Goal: Task Accomplishment & Management: Use online tool/utility

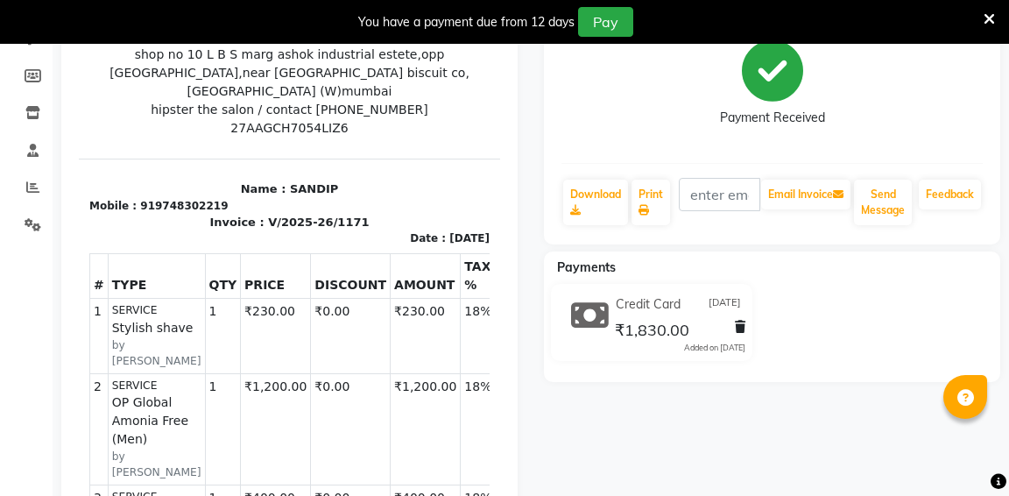
click at [644, 313] on div "Credit Card [DATE]" at bounding box center [678, 304] width 134 height 27
click at [743, 299] on div "Credit Card [DATE]" at bounding box center [678, 304] width 134 height 27
click at [651, 334] on span "₹1,830.00" at bounding box center [652, 332] width 74 height 25
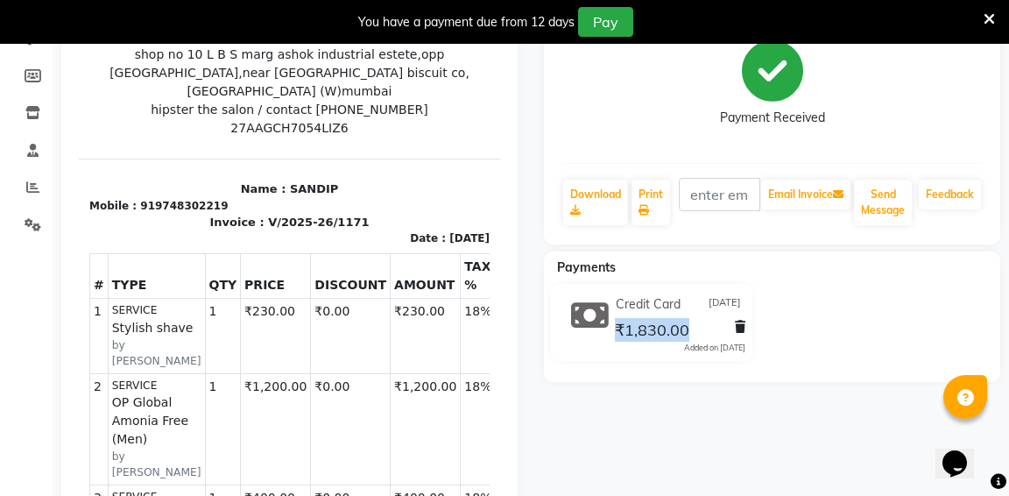
click at [651, 334] on span "₹1,830.00" at bounding box center [652, 332] width 74 height 25
click at [588, 313] on icon at bounding box center [590, 315] width 38 height 33
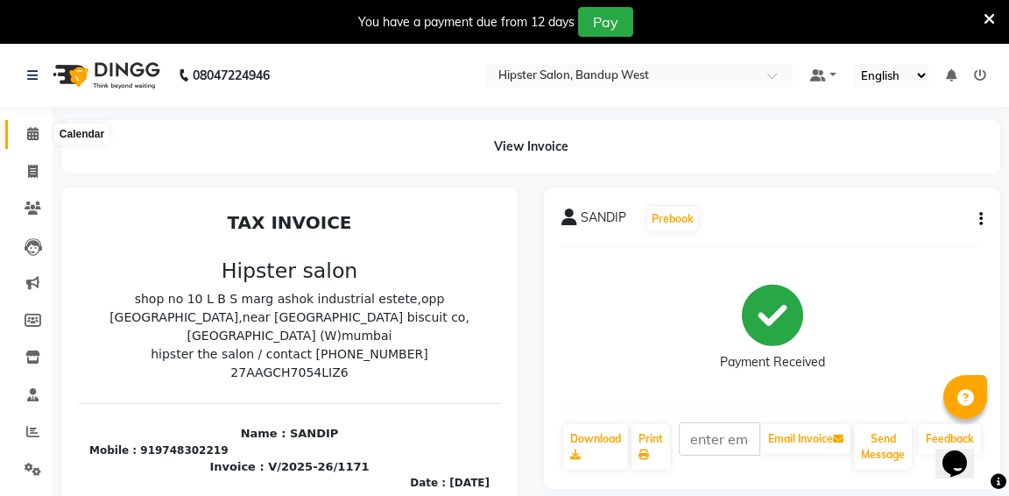
click at [35, 131] on icon at bounding box center [32, 133] width 11 height 13
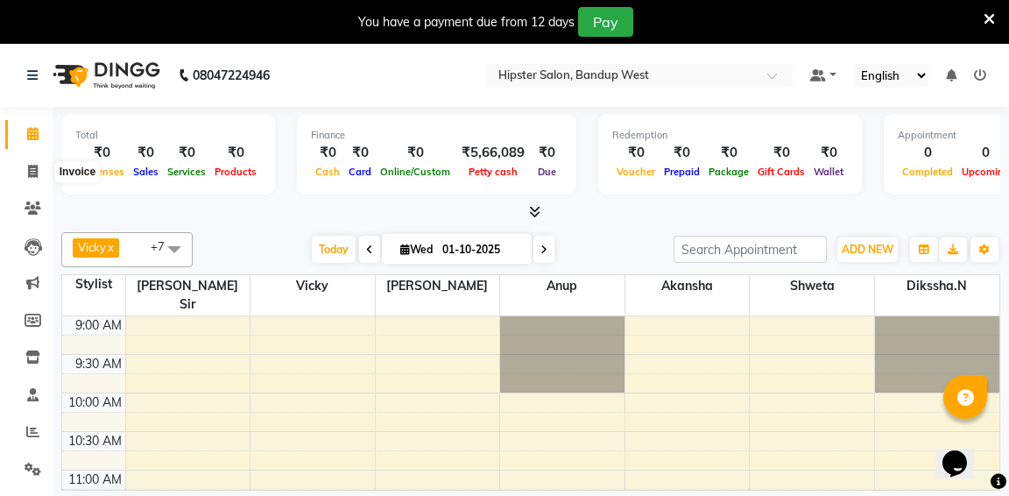
scroll to position [45, 0]
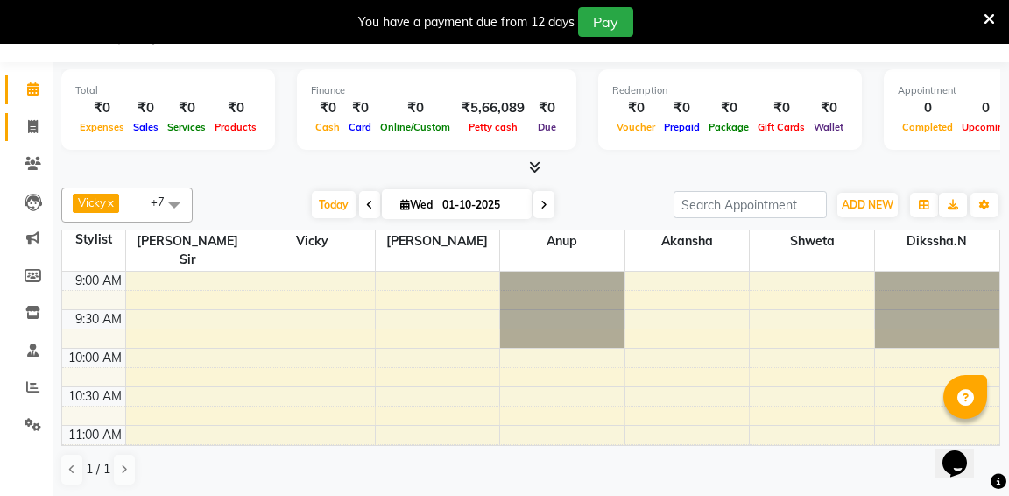
click at [39, 133] on span at bounding box center [33, 127] width 31 height 20
select select "service"
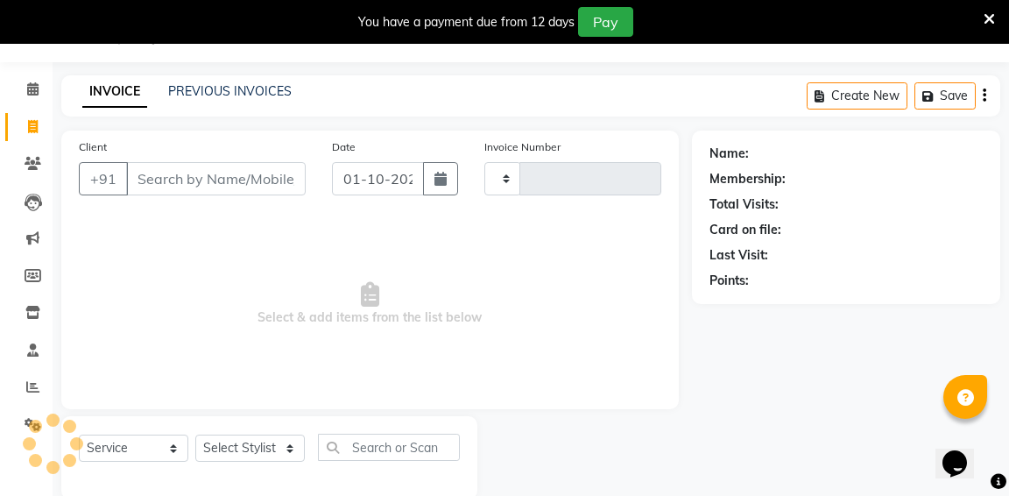
type input "1334"
select select "6746"
click at [268, 93] on link "PREVIOUS INVOICES" at bounding box center [229, 91] width 123 height 16
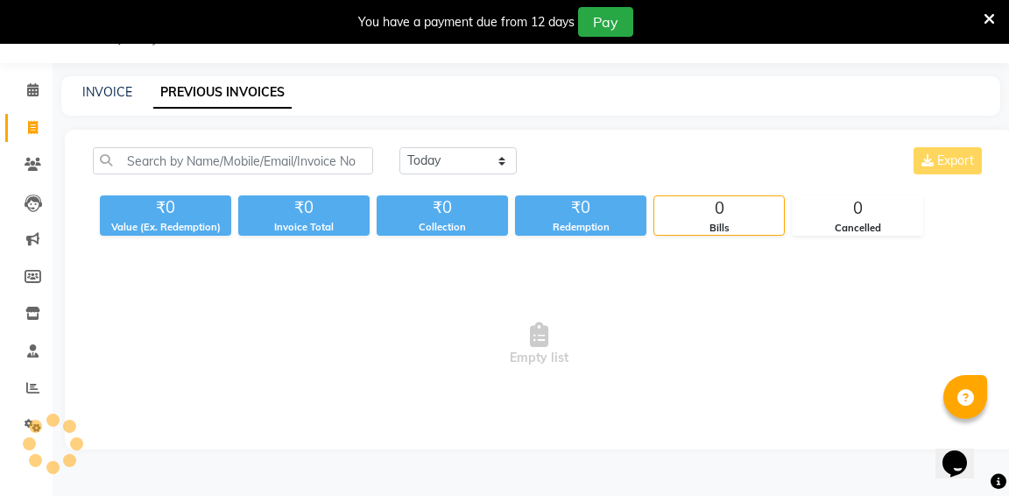
scroll to position [44, 0]
click at [461, 152] on select "[DATE] [DATE] Custom Range" at bounding box center [457, 160] width 117 height 27
select select "range"
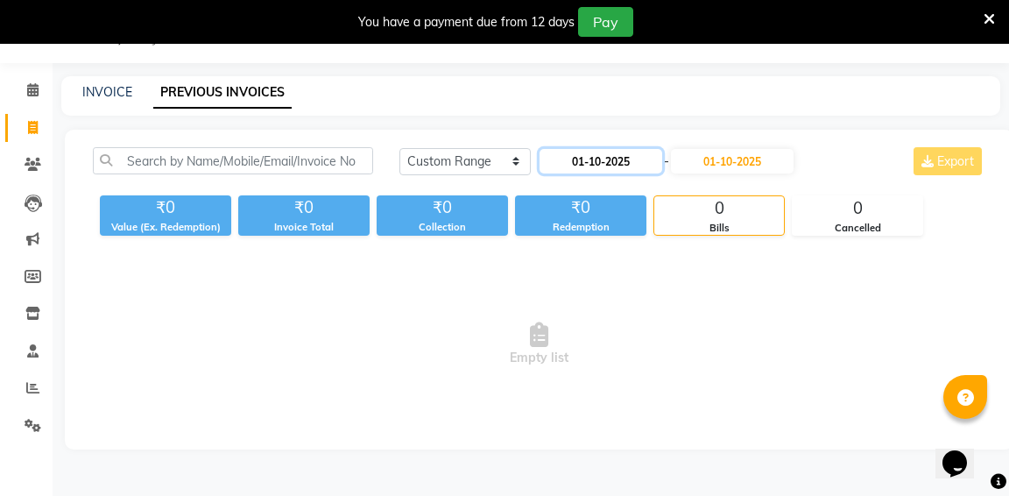
click at [625, 154] on input "01-10-2025" at bounding box center [600, 161] width 123 height 25
select select "10"
select select "2025"
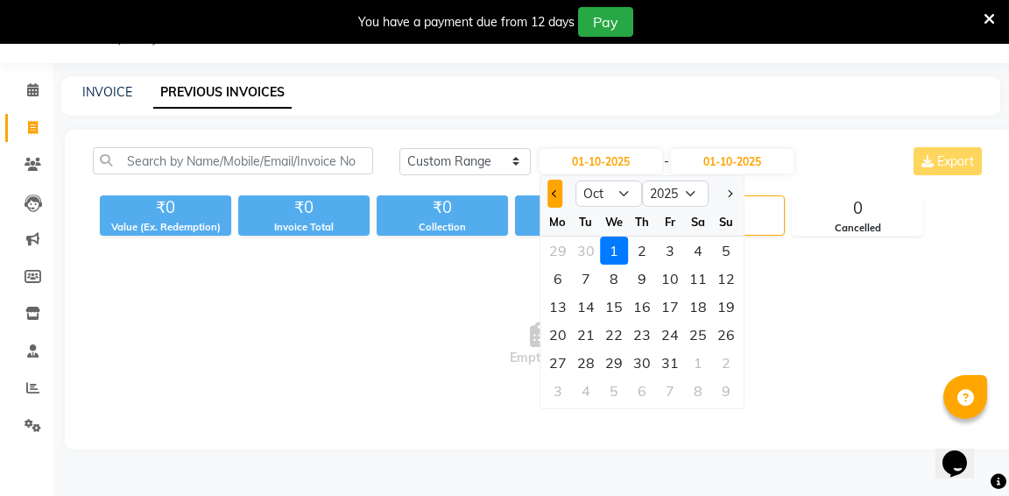
click at [552, 192] on span "Previous month" at bounding box center [555, 193] width 7 height 7
select select "9"
click at [722, 332] on div "28" at bounding box center [726, 335] width 28 height 28
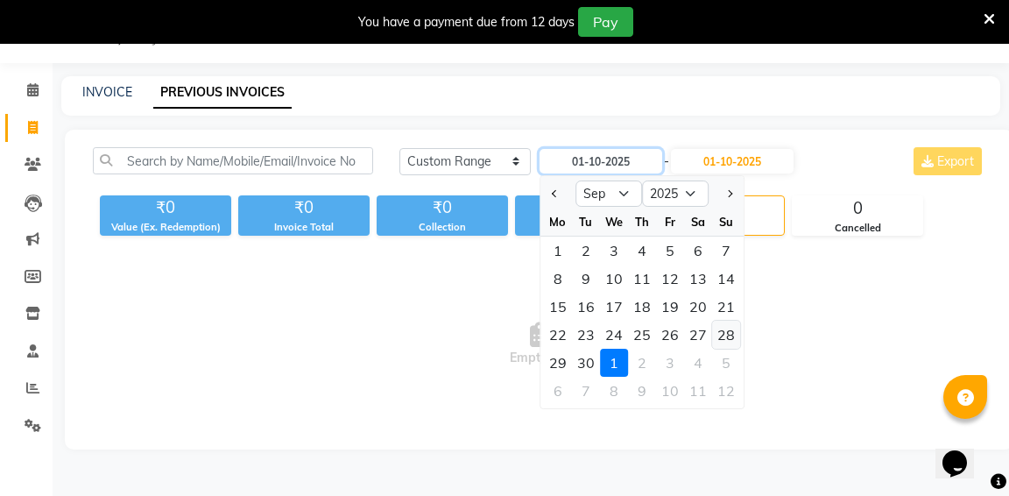
type input "28-09-2025"
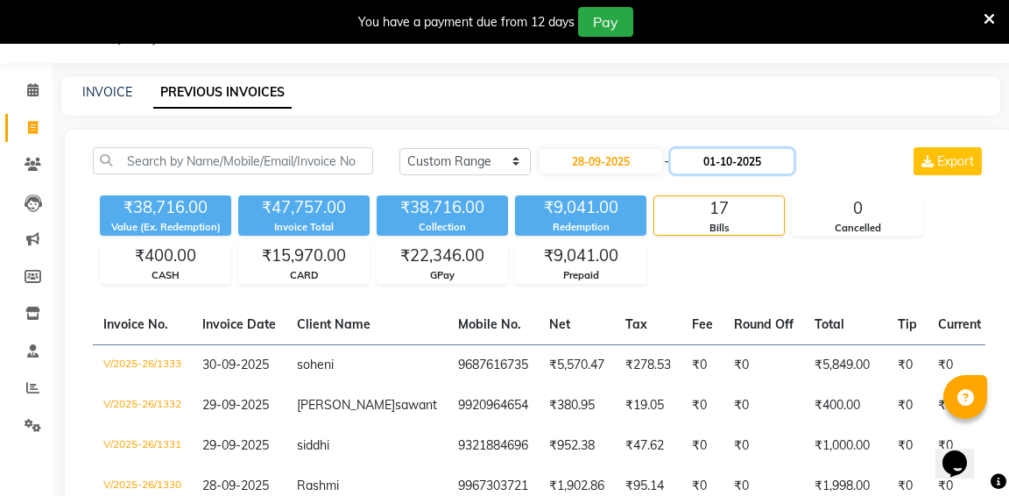
click at [713, 153] on input "01-10-2025" at bounding box center [732, 161] width 123 height 25
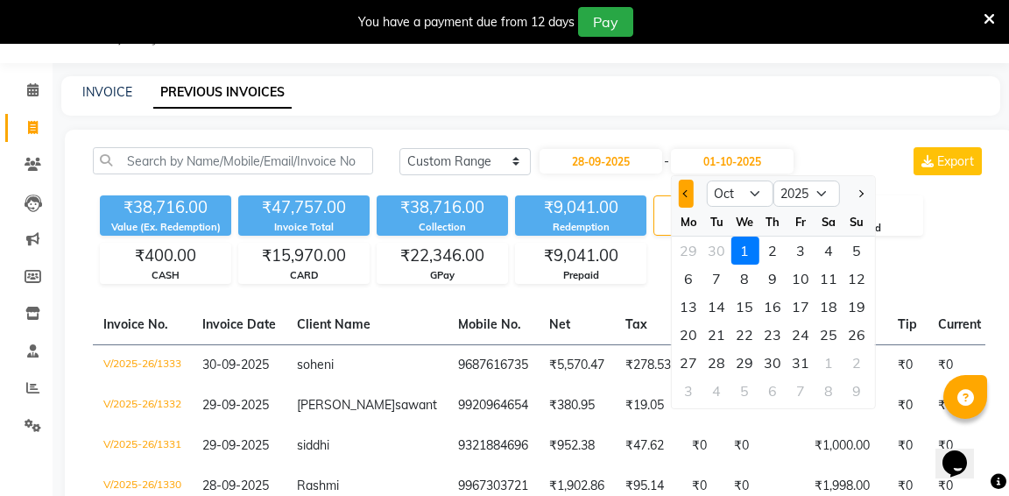
click at [687, 194] on span "Previous month" at bounding box center [685, 193] width 7 height 7
select select "9"
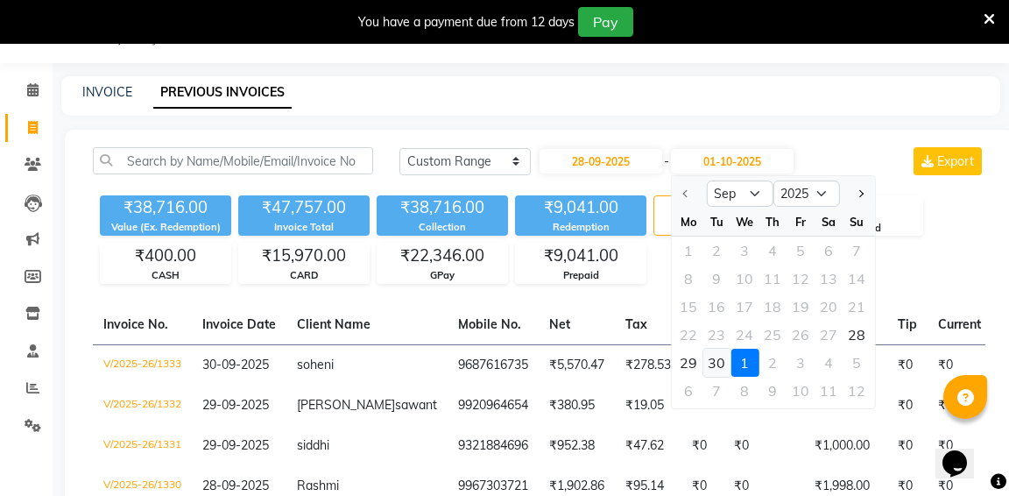
click at [717, 361] on div "30" at bounding box center [716, 363] width 28 height 28
type input "30-09-2025"
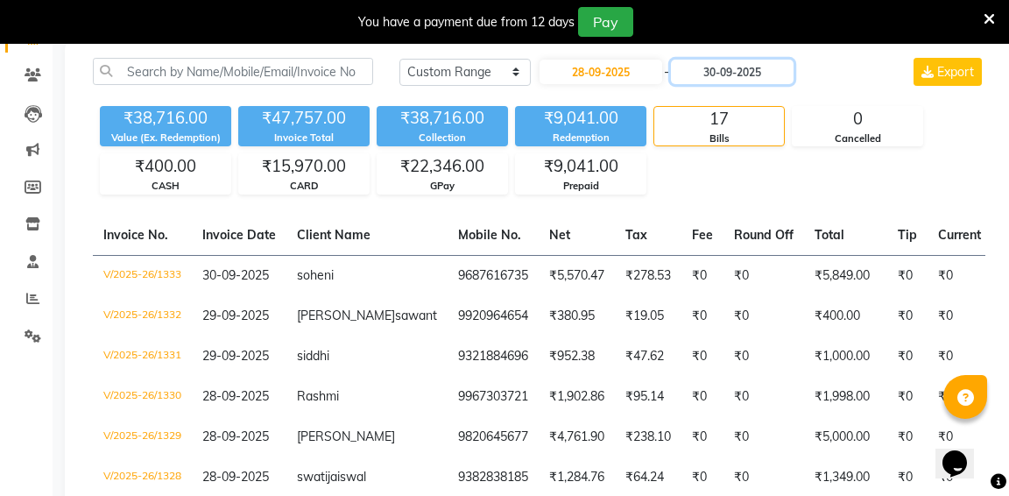
scroll to position [133, 0]
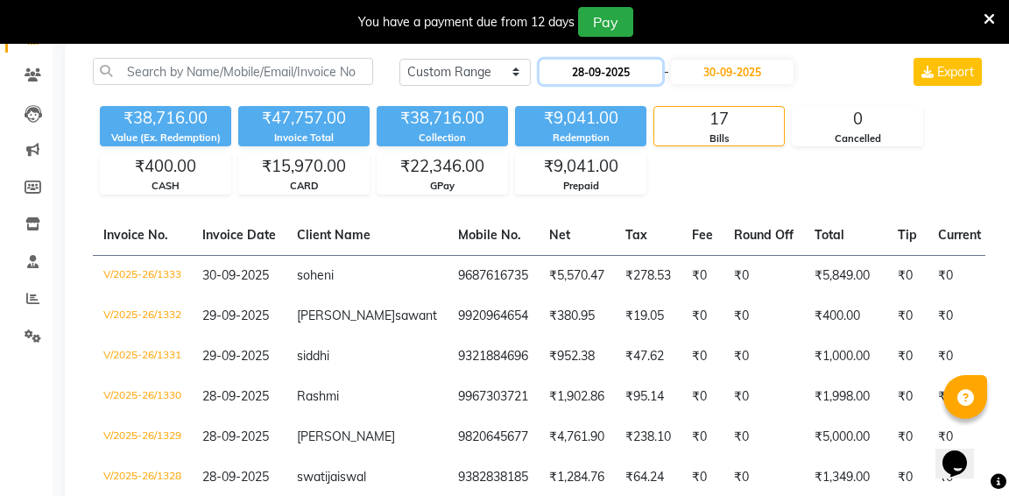
click at [632, 71] on input "28-09-2025" at bounding box center [600, 72] width 123 height 25
select select "9"
select select "2025"
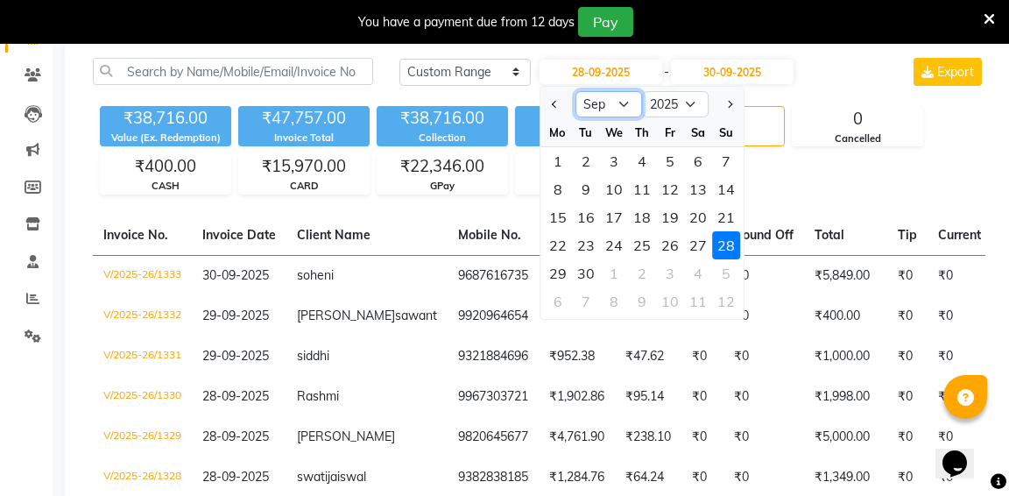
click at [626, 102] on select "Jan Feb Mar Apr May Jun [DATE] Aug Sep Oct Nov Dec" at bounding box center [608, 104] width 67 height 26
select select "8"
click at [669, 160] on div "1" at bounding box center [670, 161] width 28 height 28
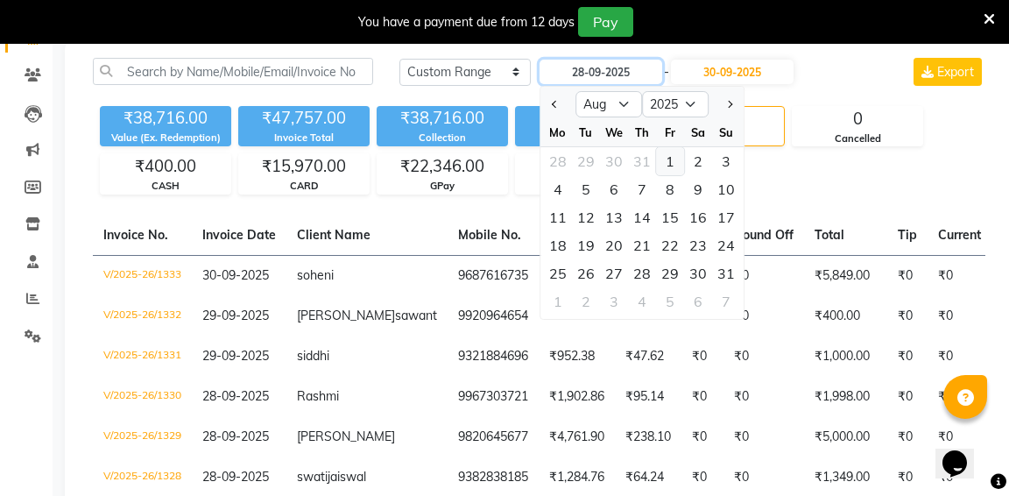
type input "[DATE]"
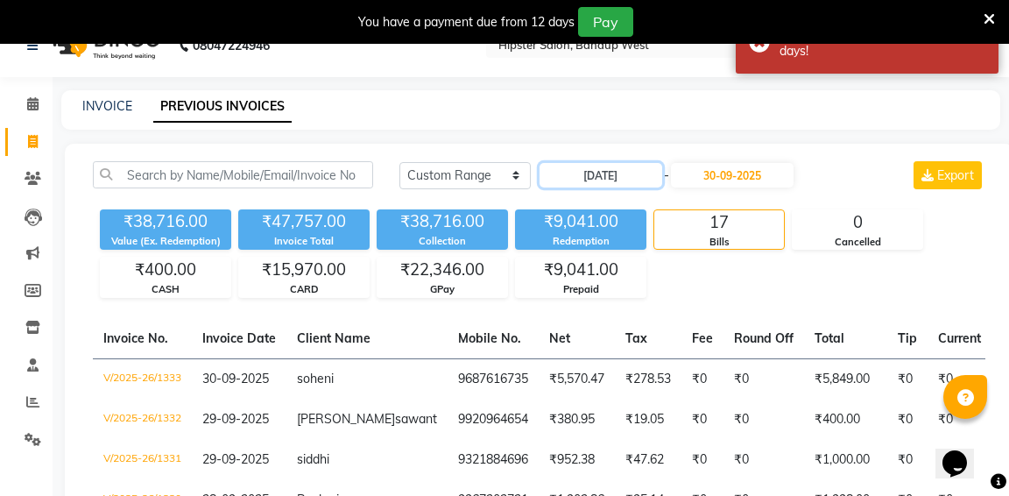
scroll to position [29, 0]
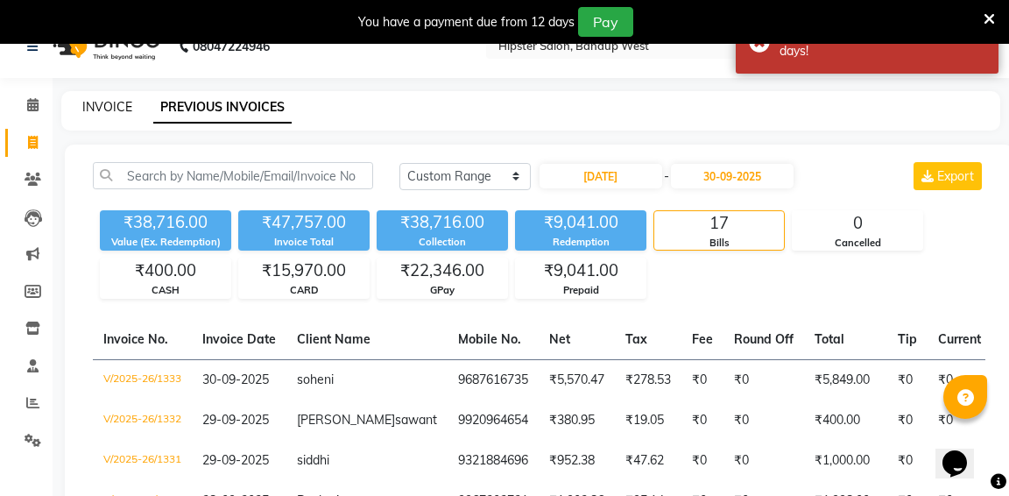
click at [103, 102] on link "INVOICE" at bounding box center [107, 107] width 50 height 16
select select "service"
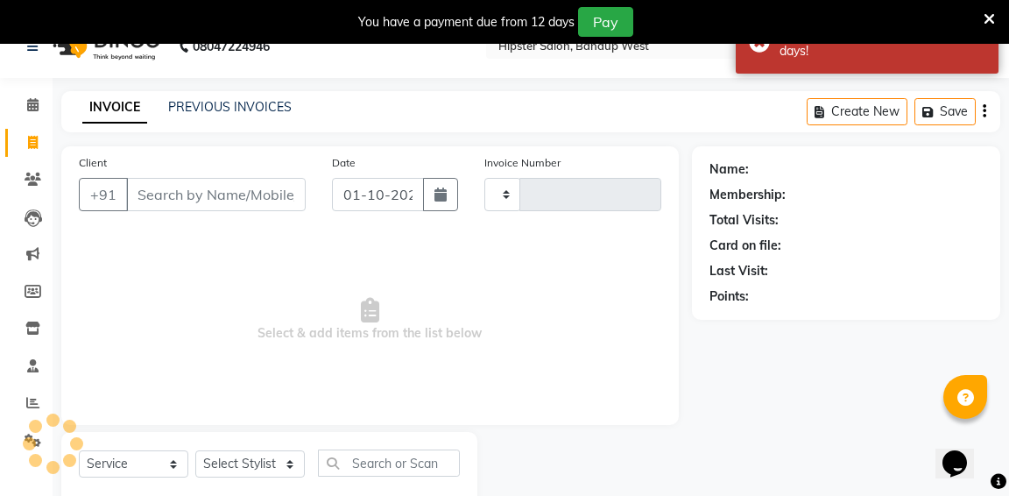
scroll to position [75, 0]
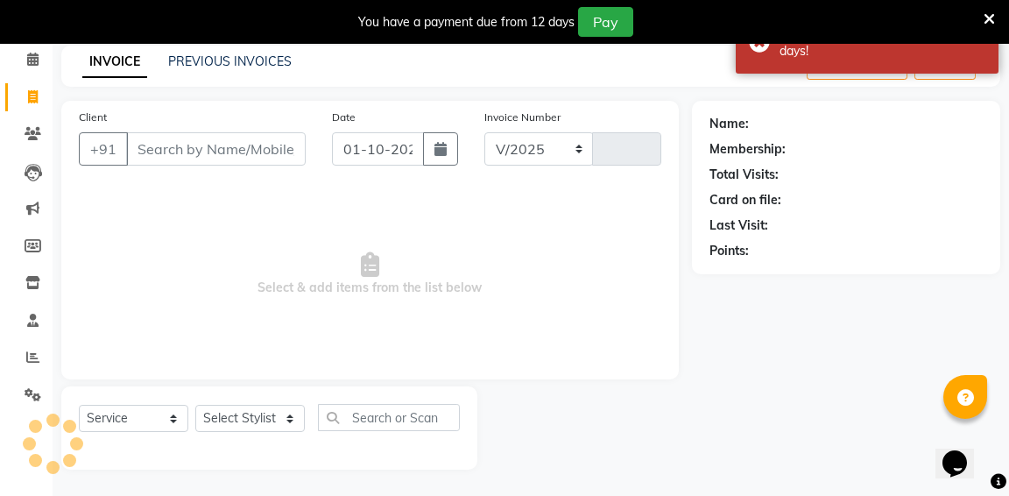
select select "6746"
type input "1334"
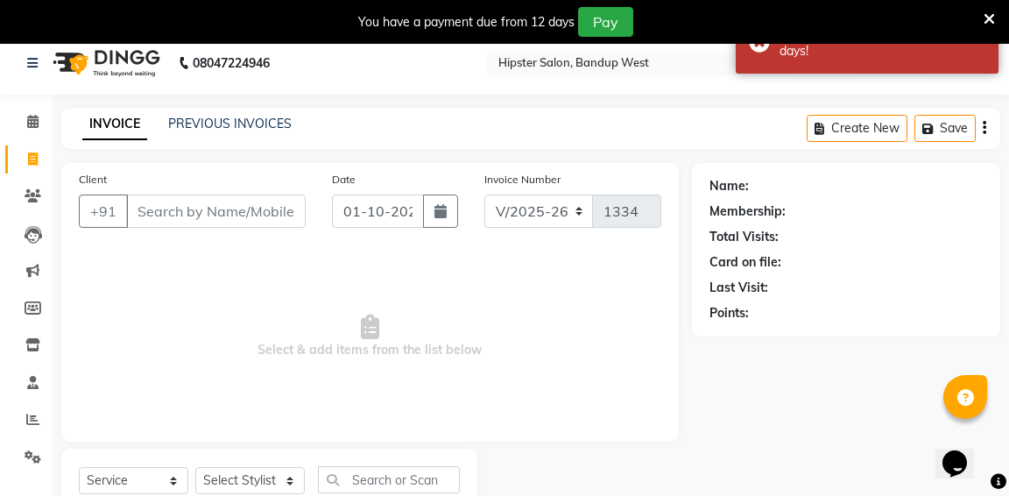
scroll to position [0, 0]
